Goal: Information Seeking & Learning: Learn about a topic

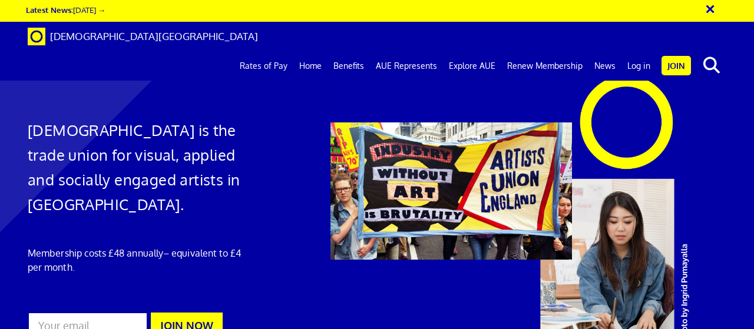
scroll to position [0, 2]
click at [273, 51] on link "Rates of Pay" at bounding box center [264, 65] width 60 height 29
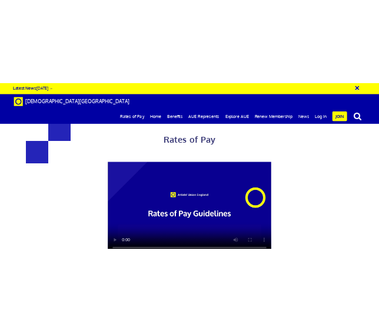
scroll to position [0, 2]
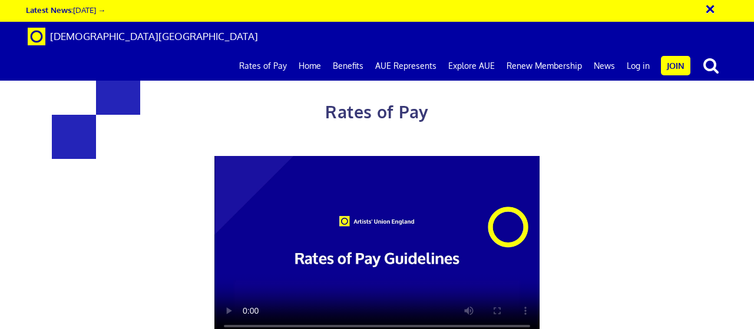
click at [680, 136] on div "Rates of Pay This page is designed to help artists and their employers to deter…" at bounding box center [377, 292] width 772 height 561
click at [476, 234] on video at bounding box center [376, 247] width 325 height 183
drag, startPoint x: 754, startPoint y: 154, endPoint x: 740, endPoint y: 229, distance: 76.0
click at [740, 229] on div "Rates of Pay This page is designed to help artists and their employers to deter…" at bounding box center [377, 292] width 772 height 561
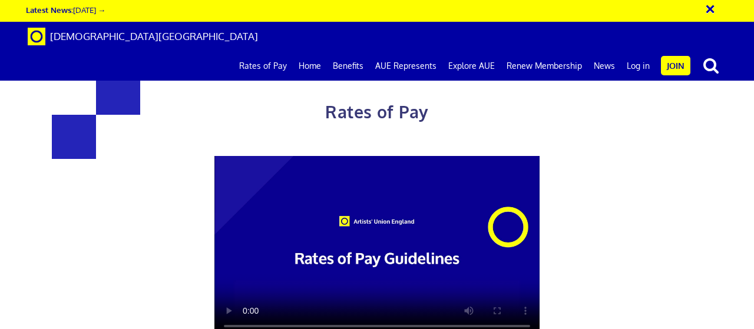
click at [740, 229] on div "Rates of Pay This page is designed to help artists and their employers to deter…" at bounding box center [377, 292] width 772 height 561
click at [603, 265] on div at bounding box center [377, 247] width 514 height 183
drag, startPoint x: 603, startPoint y: 265, endPoint x: 590, endPoint y: 143, distance: 122.7
click at [590, 143] on div "Rates of Pay This page is designed to help artists and their employers to deter…" at bounding box center [377, 310] width 514 height 526
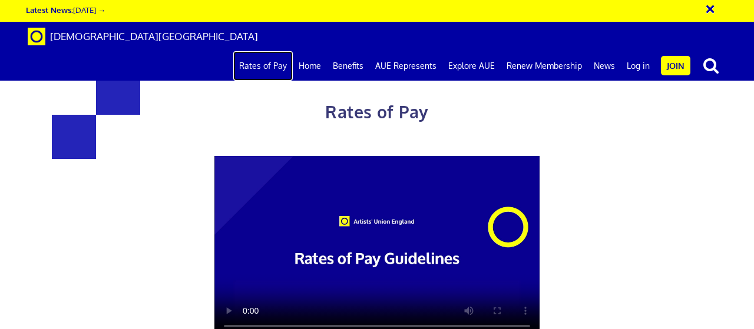
click at [271, 51] on link "Rates of Pay" at bounding box center [263, 65] width 60 height 29
click at [553, 288] on div at bounding box center [377, 247] width 514 height 183
